Goal: Transaction & Acquisition: Book appointment/travel/reservation

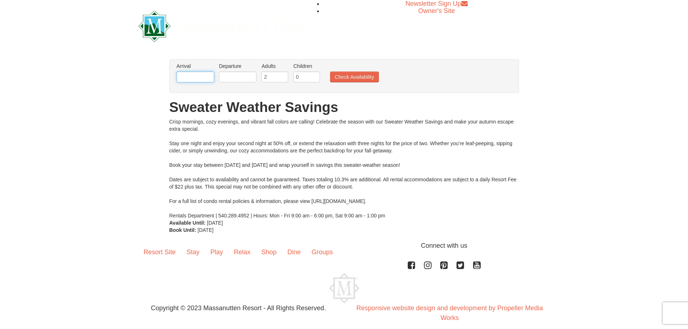
click at [196, 74] on input "text" at bounding box center [196, 77] width 38 height 11
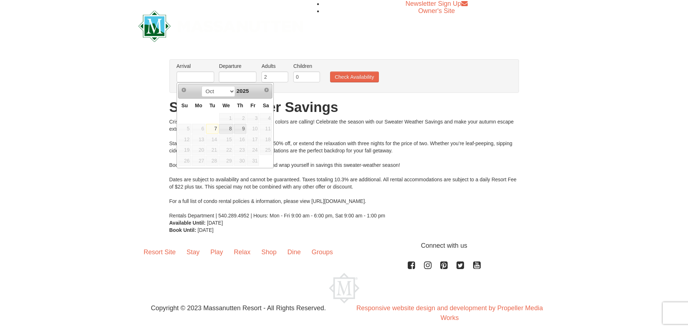
click at [251, 130] on span "10" at bounding box center [253, 129] width 12 height 10
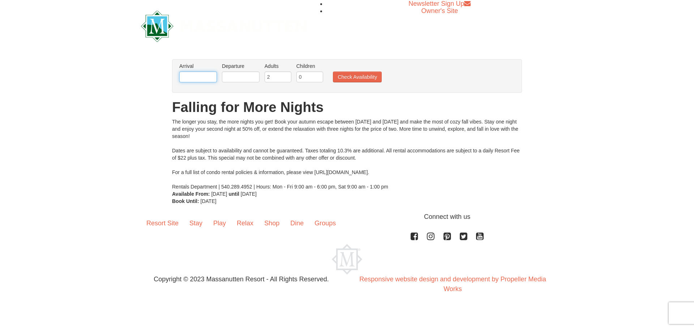
click at [203, 76] on input "text" at bounding box center [198, 77] width 38 height 11
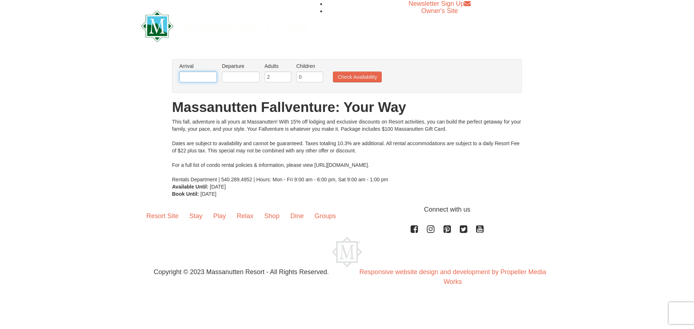
click at [205, 78] on input "text" at bounding box center [198, 77] width 38 height 11
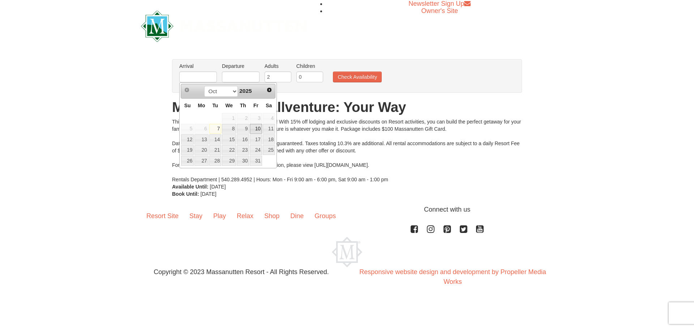
click at [257, 128] on link "10" at bounding box center [256, 129] width 12 height 10
type input "[DATE]"
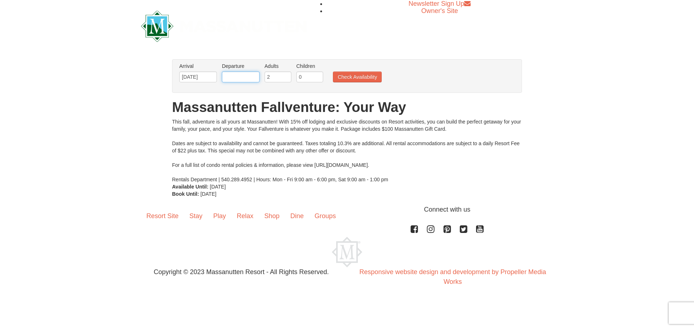
click at [240, 78] on input "text" at bounding box center [241, 77] width 38 height 11
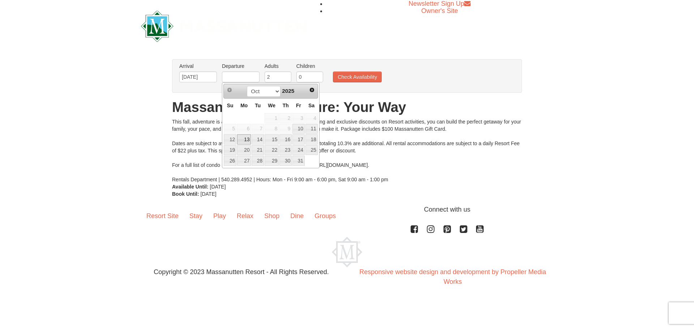
click at [244, 140] on link "13" at bounding box center [244, 139] width 14 height 10
type input "[DATE]"
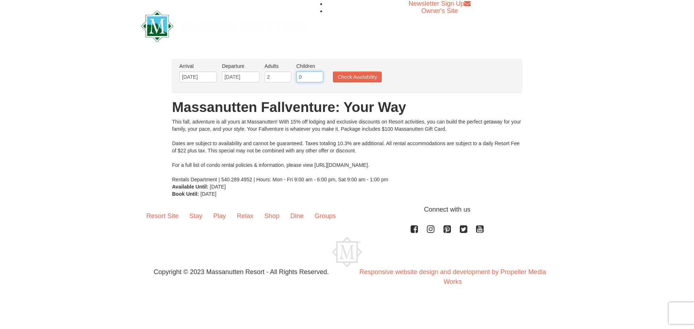
click at [318, 78] on input "0" at bounding box center [309, 77] width 27 height 11
click at [318, 74] on input "1" at bounding box center [309, 77] width 27 height 11
type input "2"
click at [318, 74] on input "2" at bounding box center [309, 77] width 27 height 11
click at [361, 76] on button "Check Availability" at bounding box center [357, 77] width 49 height 11
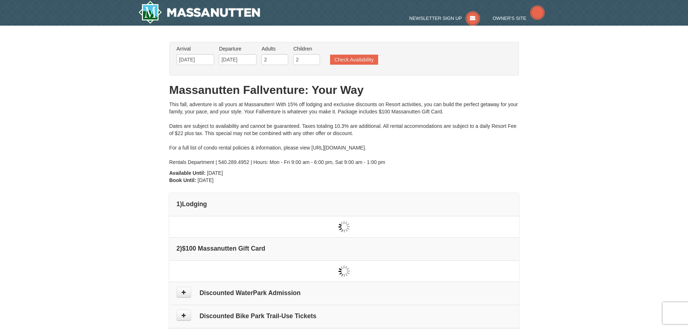
type input "[DATE]"
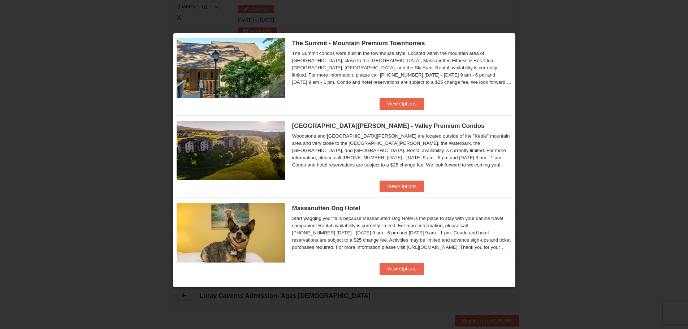
scroll to position [270, 0]
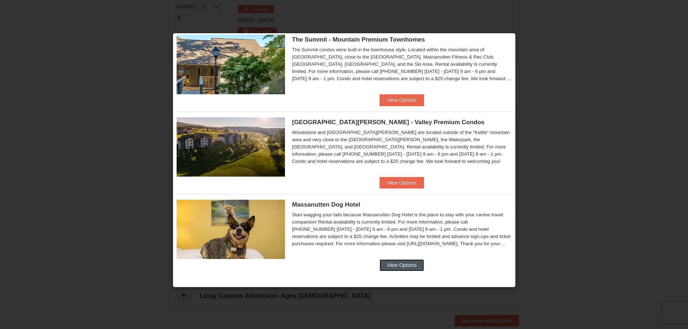
click at [400, 265] on button "View Options" at bounding box center [402, 265] width 44 height 12
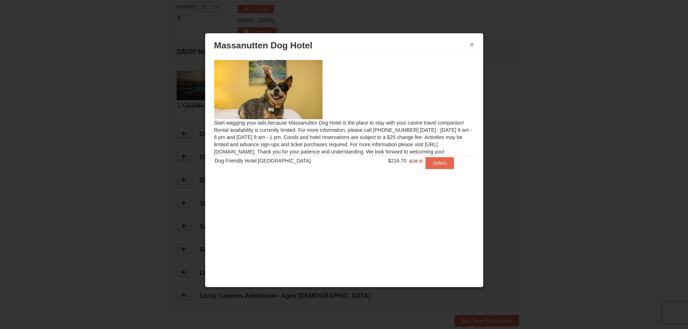
click at [473, 44] on button "×" at bounding box center [472, 44] width 4 height 7
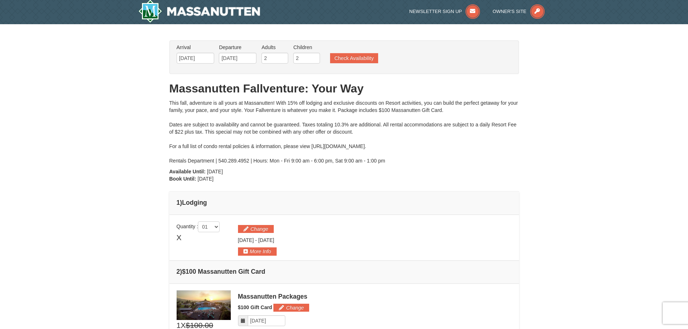
scroll to position [0, 0]
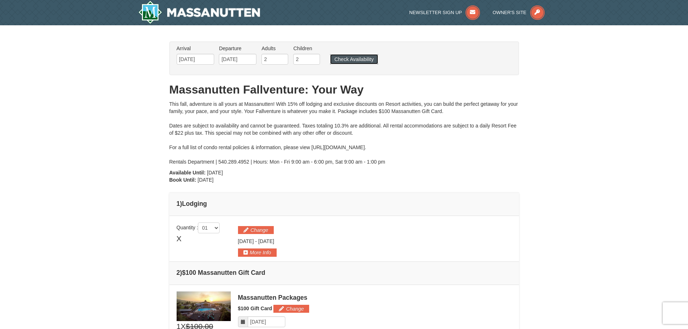
click at [356, 60] on button "Check Availability" at bounding box center [354, 59] width 48 height 10
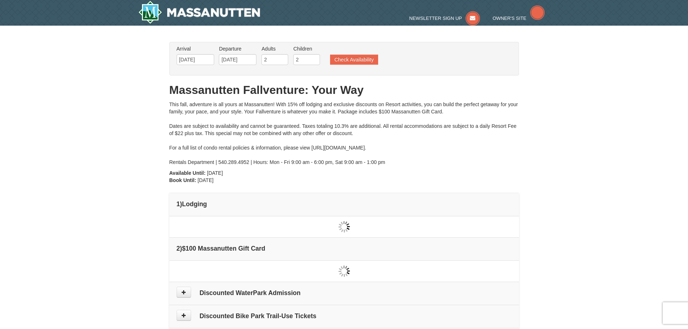
type input "[DATE]"
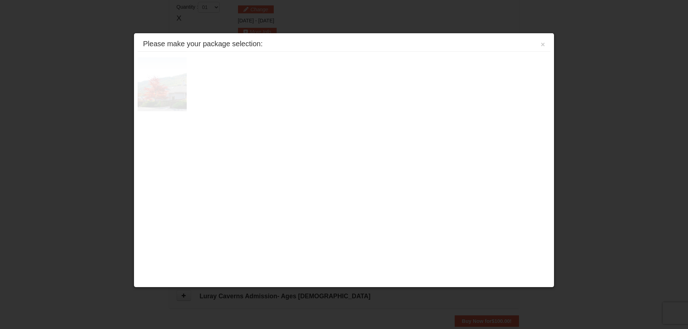
scroll to position [221, 0]
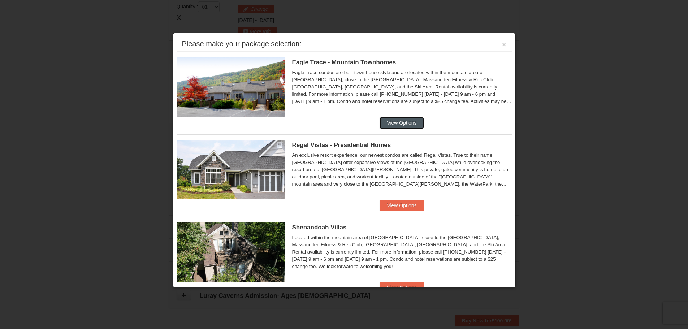
click at [393, 126] on button "View Options" at bounding box center [402, 123] width 44 height 12
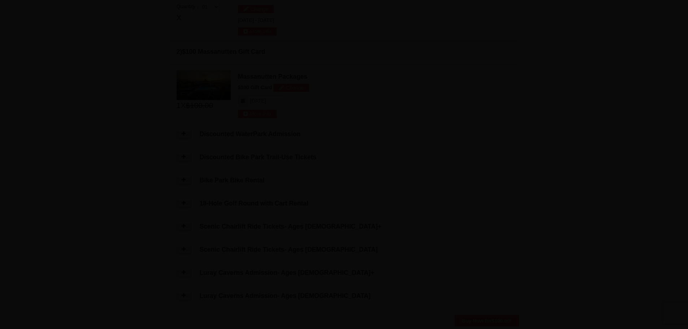
scroll to position [0, 0]
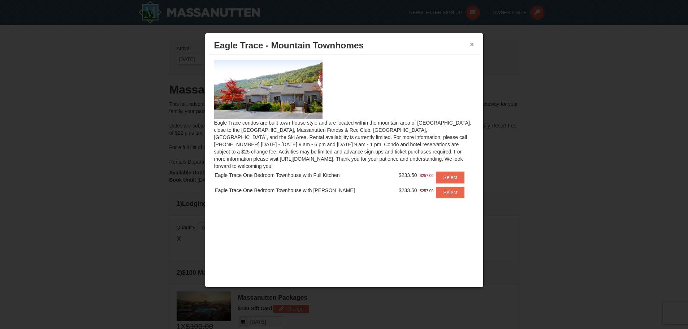
click at [471, 45] on button "×" at bounding box center [472, 44] width 4 height 7
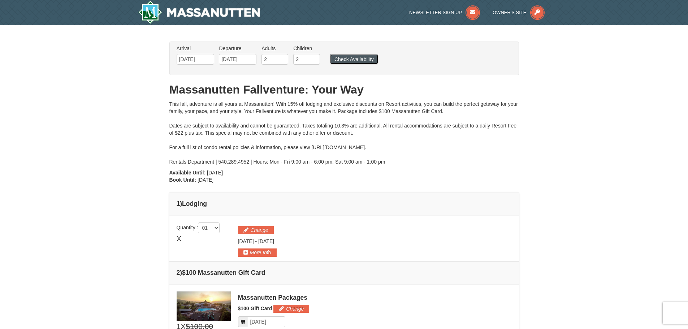
click at [346, 60] on button "Check Availability" at bounding box center [354, 59] width 48 height 10
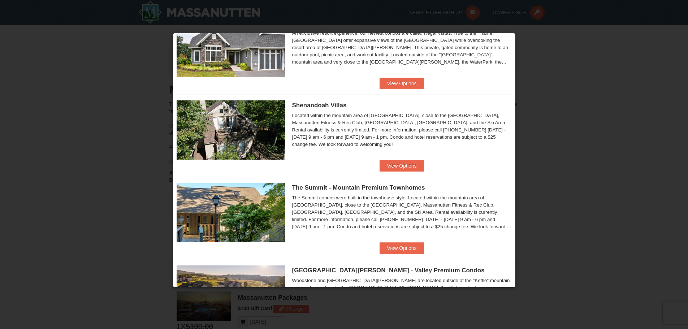
scroll to position [145, 0]
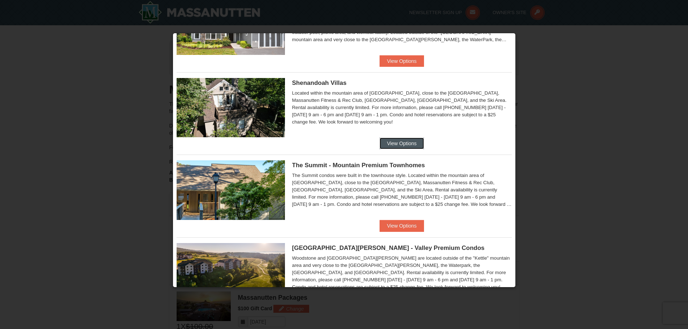
click at [392, 142] on button "View Options" at bounding box center [402, 144] width 44 height 12
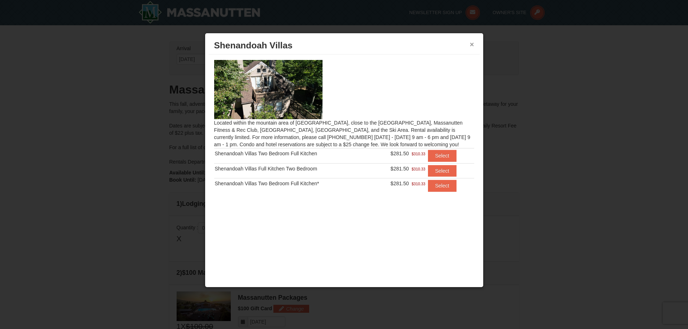
click at [473, 44] on button "×" at bounding box center [472, 44] width 4 height 7
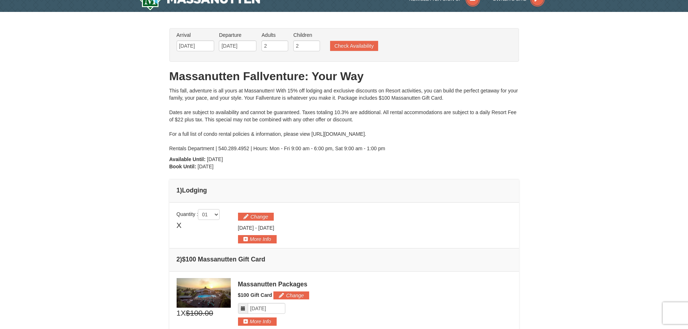
scroll to position [0, 0]
